Goal: Transaction & Acquisition: Purchase product/service

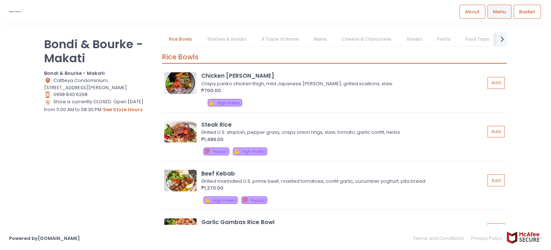
click at [245, 43] on link "Starters & Snacks" at bounding box center [226, 39] width 53 height 14
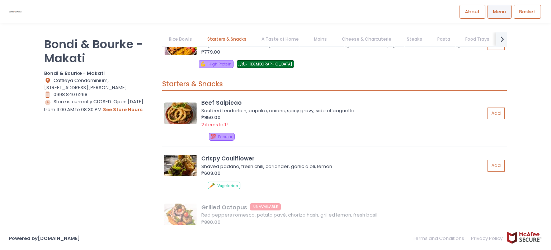
scroll to position [304, 0]
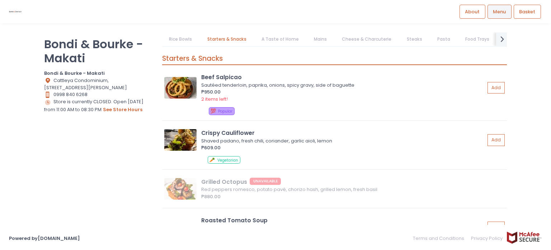
click at [363, 42] on link "Cheese & Charcuterie" at bounding box center [367, 39] width 64 height 14
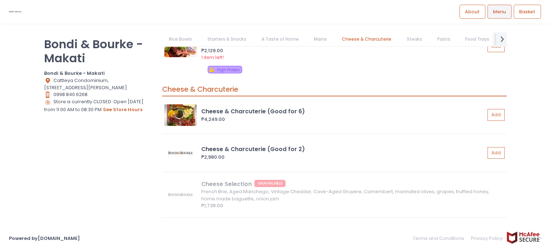
click at [417, 43] on link "Steaks" at bounding box center [414, 39] width 29 height 14
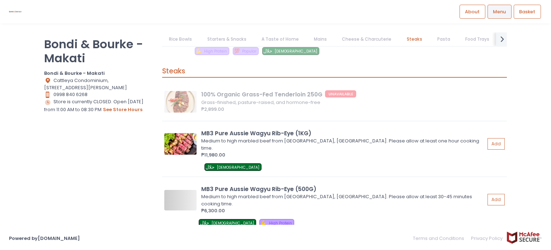
scroll to position [2082, 0]
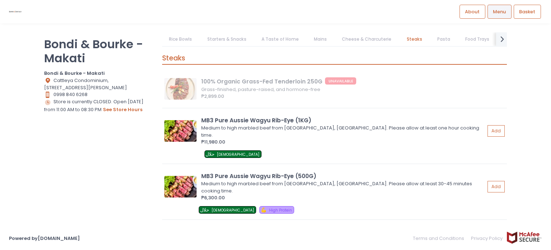
click at [464, 41] on link "Food Trays" at bounding box center [478, 39] width 38 height 14
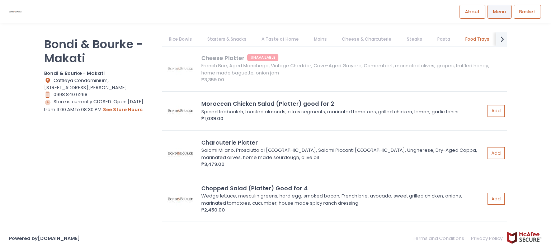
scroll to position [2697, 0]
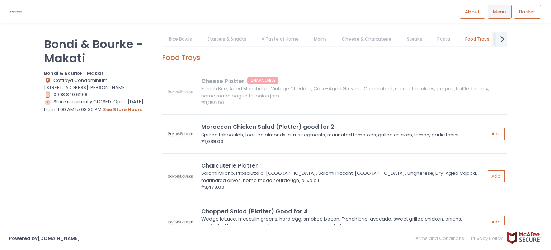
click at [505, 34] on icon "next Created with Sketch." at bounding box center [503, 39] width 10 height 10
click at [196, 37] on link "Feasts at Home (At least 24-Hour Pre-Order Required)" at bounding box center [159, 39] width 135 height 14
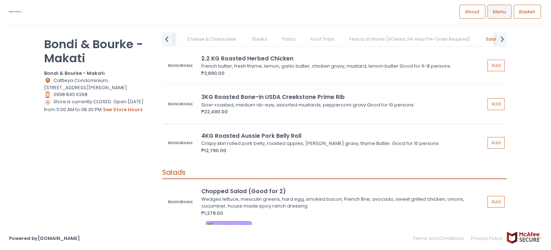
scroll to position [3497, 0]
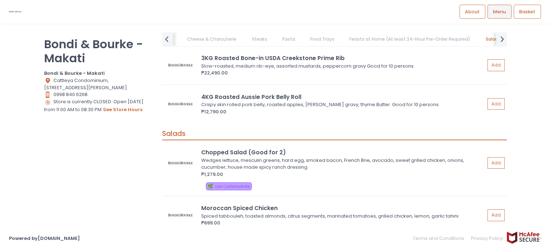
click at [214, 38] on link "Cheese & Charcuterie" at bounding box center [212, 39] width 64 height 14
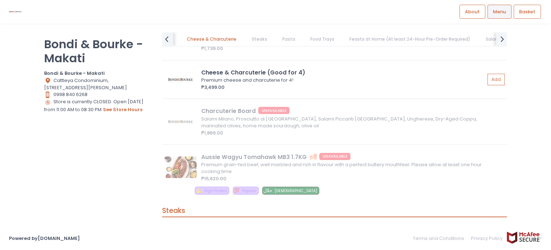
scroll to position [1805, 0]
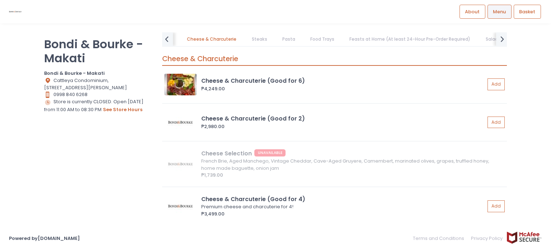
click at [280, 45] on link "Pasta" at bounding box center [288, 39] width 27 height 14
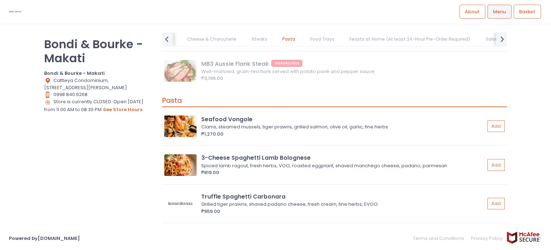
scroll to position [2487, 0]
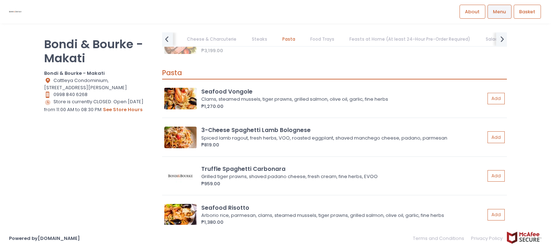
click at [313, 62] on div "Pasta Seafood Vongole Clams, steamed mussels, tiger prawns, grilled salmon, oli…" at bounding box center [334, 167] width 345 height 210
click at [317, 40] on link "Food Trays" at bounding box center [323, 39] width 38 height 14
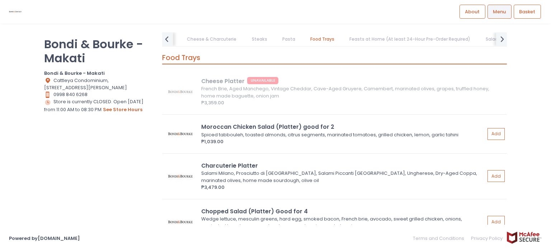
click at [368, 39] on link "Feasts at Home (At least 24-Hour Pre-Order Required)" at bounding box center [410, 39] width 135 height 14
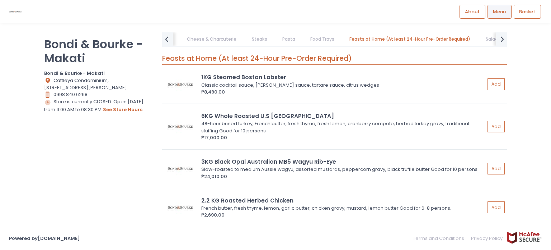
click at [479, 41] on link "Salads" at bounding box center [493, 39] width 29 height 14
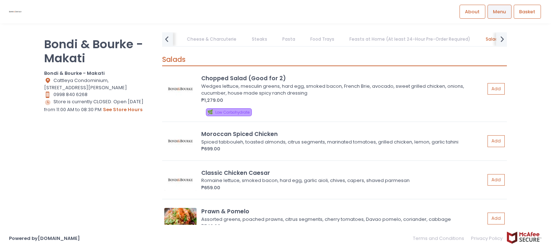
scroll to position [3573, 0]
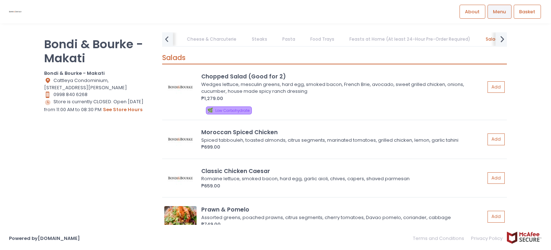
click at [503, 38] on icon "next Created with Sketch." at bounding box center [503, 39] width 10 height 10
click at [398, 41] on link "Water" at bounding box center [412, 39] width 28 height 14
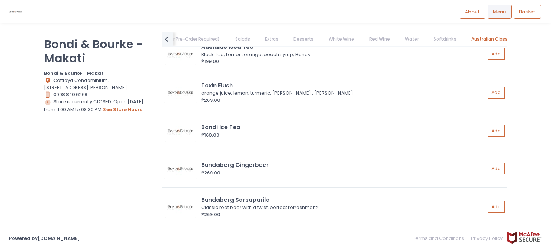
click at [465, 43] on link "Australian Classics" at bounding box center [493, 39] width 56 height 14
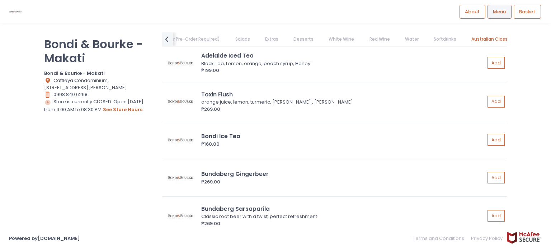
scroll to position [4921, 0]
